Goal: Find specific page/section: Find specific page/section

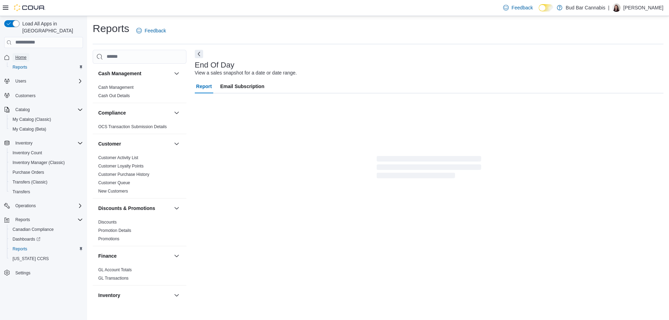
click at [26, 55] on span "Home" at bounding box center [20, 58] width 11 height 6
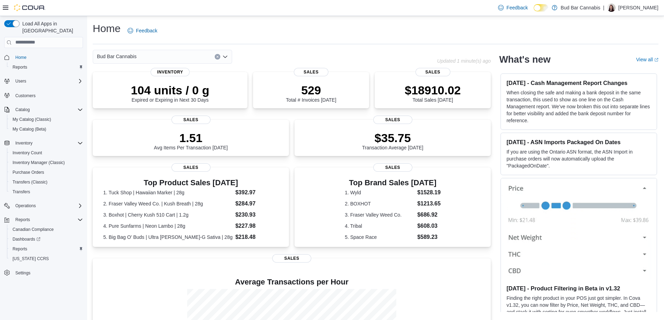
click at [224, 54] on icon "Open list of options" at bounding box center [225, 57] width 6 height 6
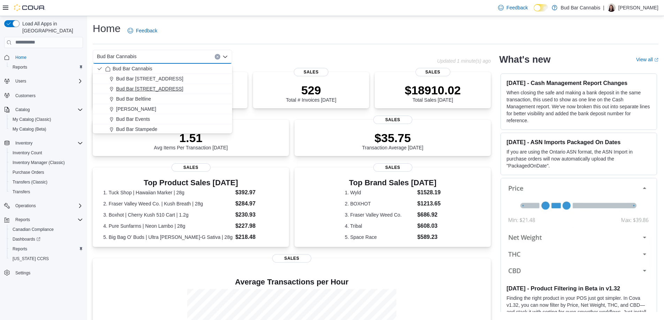
click at [143, 89] on span "Bud Bar 14 ST NW" at bounding box center [149, 88] width 67 height 7
